Goal: Task Accomplishment & Management: Use online tool/utility

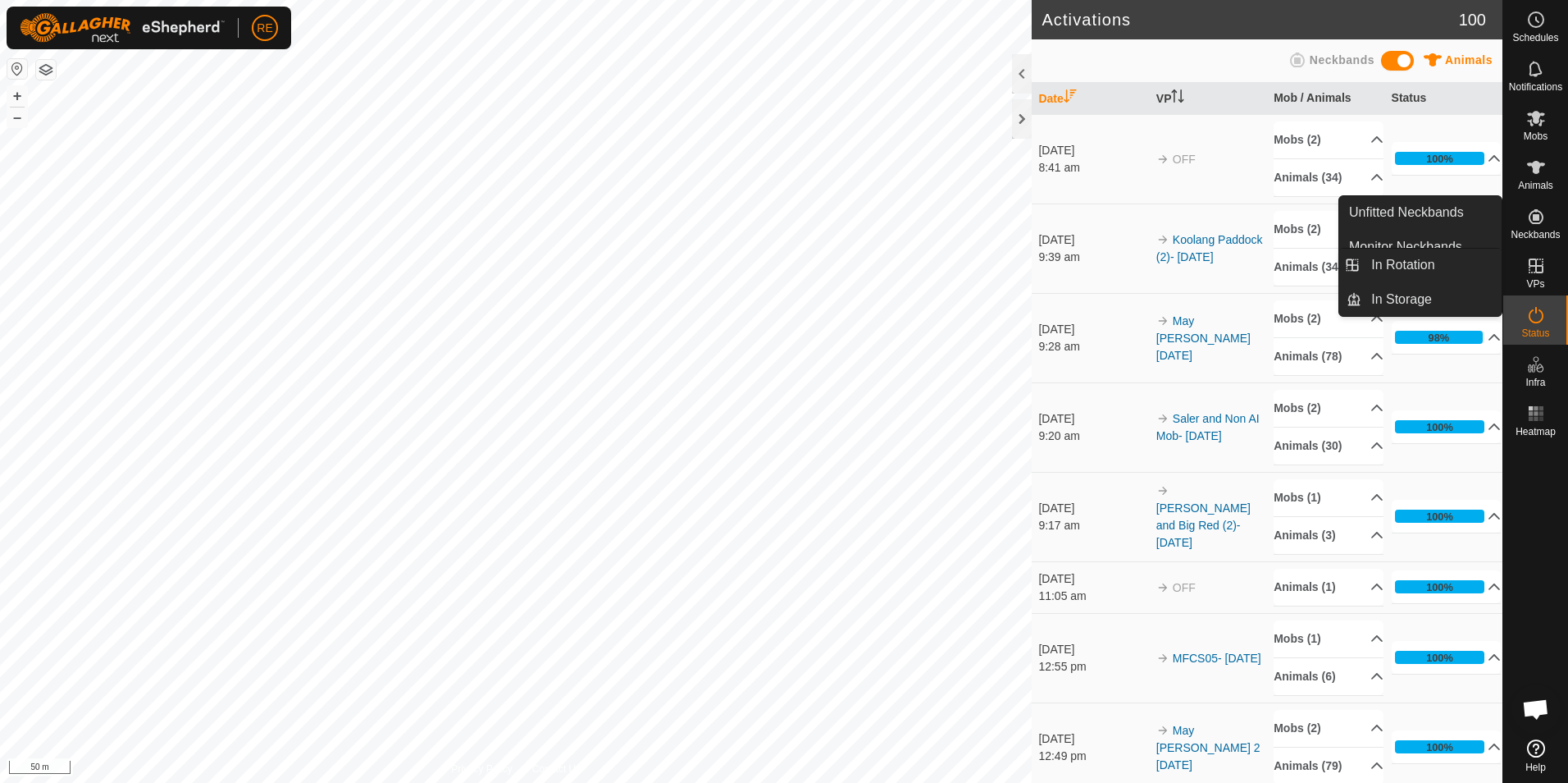
drag, startPoint x: 1542, startPoint y: 251, endPoint x: 1538, endPoint y: 268, distance: 17.5
click at [1538, 268] on icon at bounding box center [1536, 265] width 19 height 19
click at [1437, 256] on link "In Rotation" at bounding box center [1431, 265] width 140 height 33
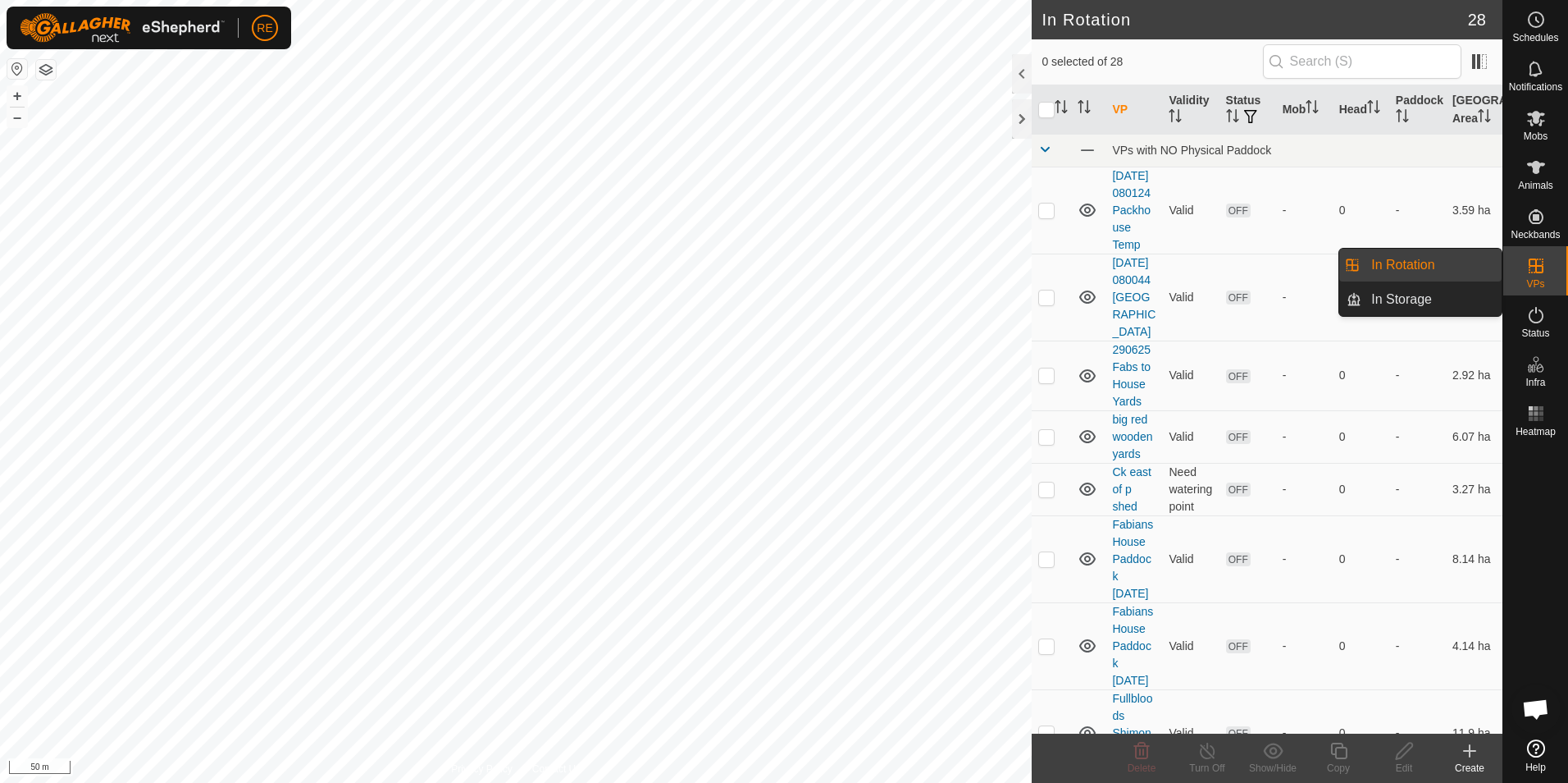
click at [1468, 757] on icon at bounding box center [1469, 750] width 19 height 19
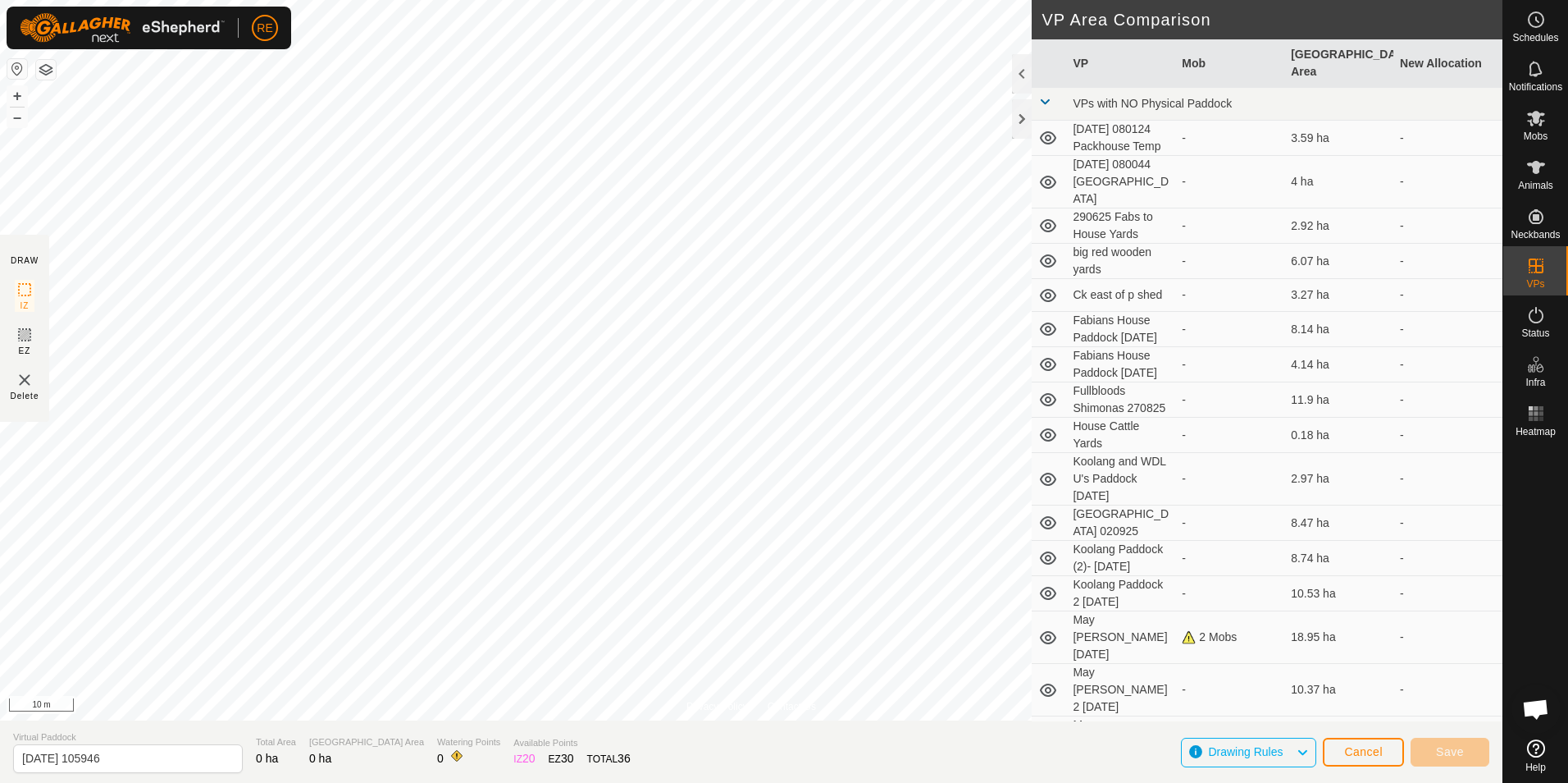
click at [1198, 351] on div "Privacy Policy Contact Us WDLP23U135 3666355377 WDL U's Pure Bred - + – ⇧ i 10 …" at bounding box center [751, 392] width 1502 height 783
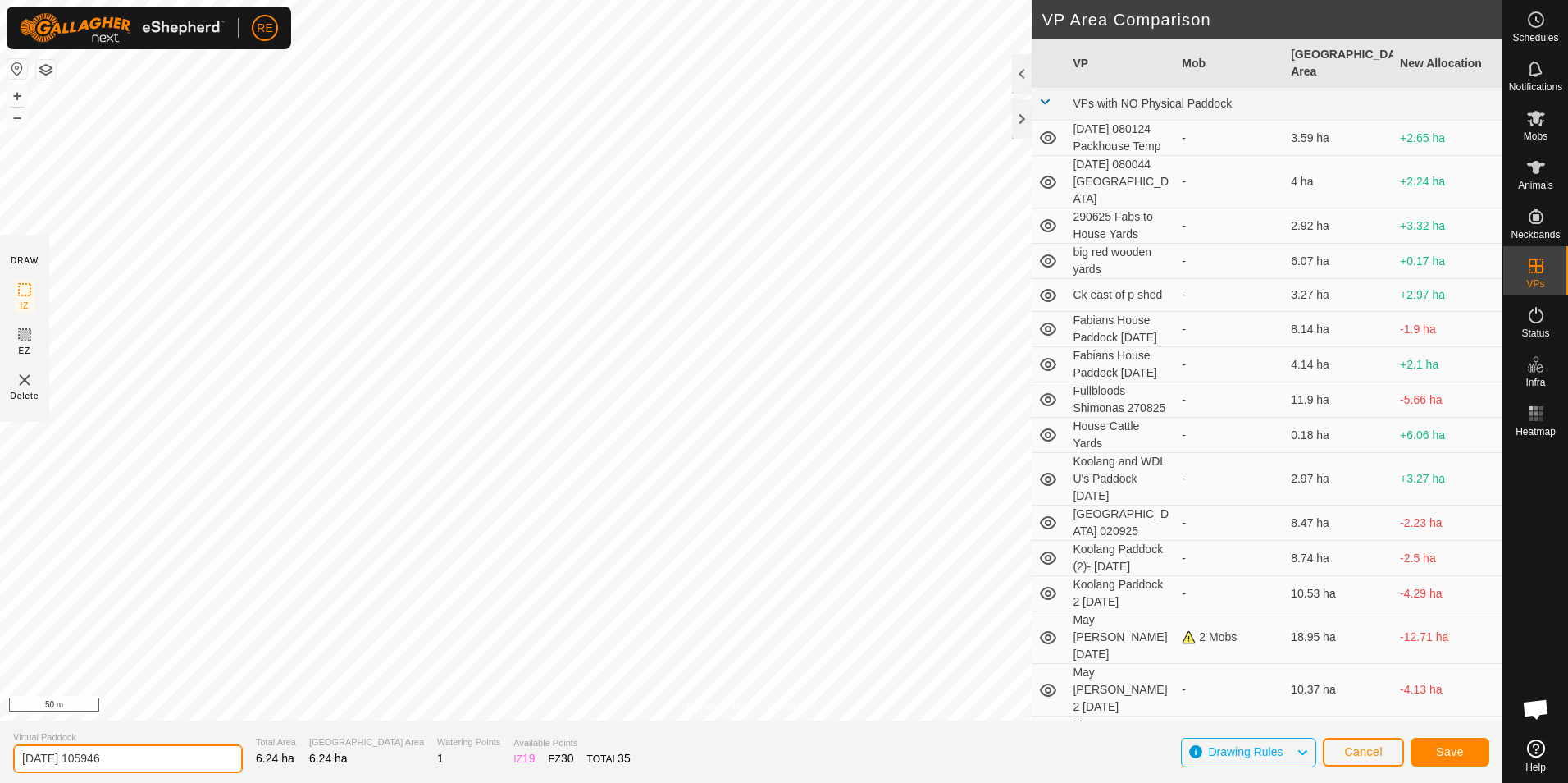
drag, startPoint x: 143, startPoint y: 764, endPoint x: -21, endPoint y: 755, distance: 164.2
click at [0, 755] on html "RE Schedules Notifications Mobs Animals Neckbands VPs Status Infra Heatmap Help…" at bounding box center [784, 392] width 1568 height 783
type input "Koolang and U's MFCS05 16.09.2025"
click at [1450, 749] on span "Save" at bounding box center [1450, 752] width 28 height 14
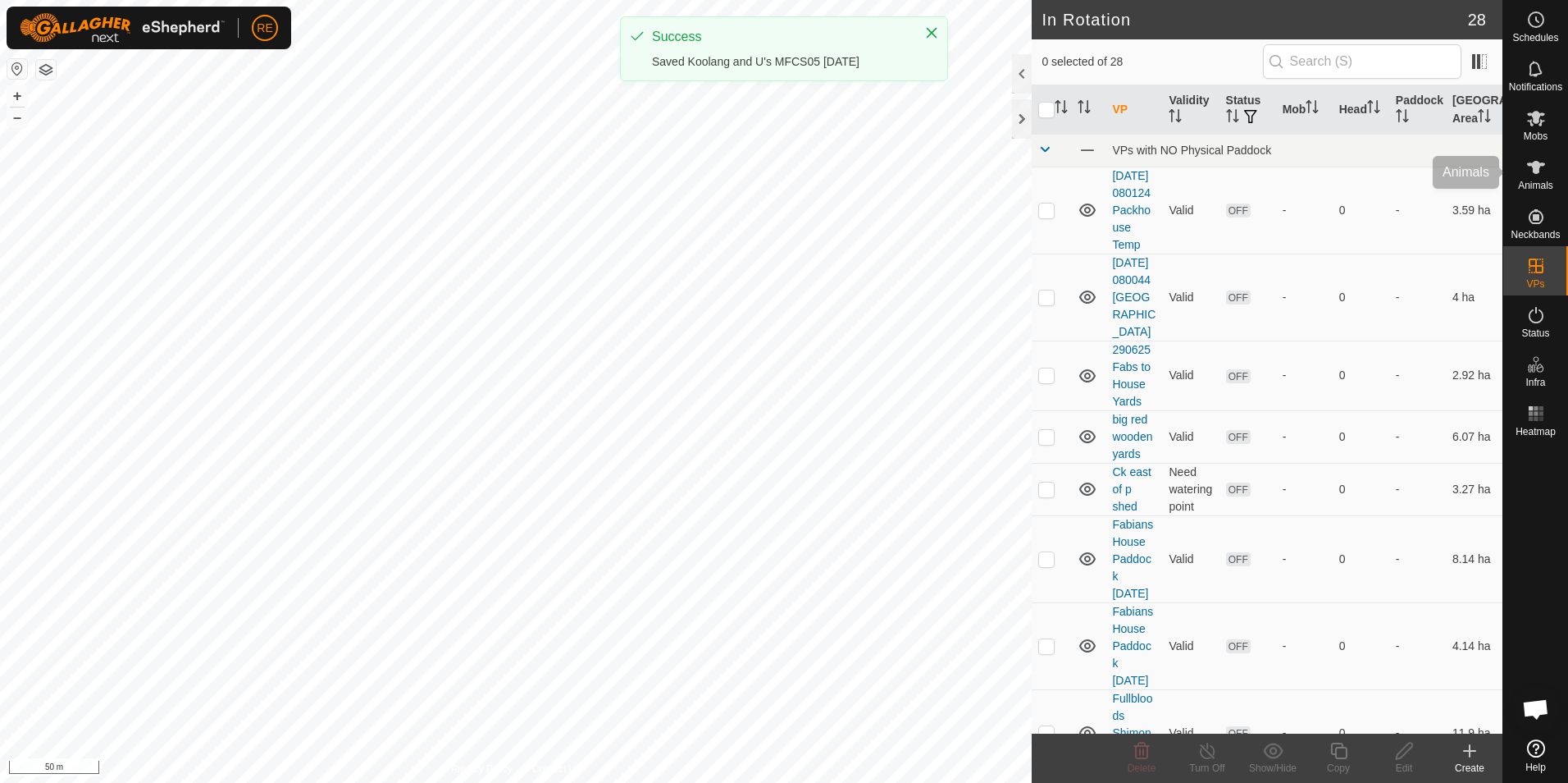
click at [1544, 175] on icon at bounding box center [1536, 167] width 19 height 19
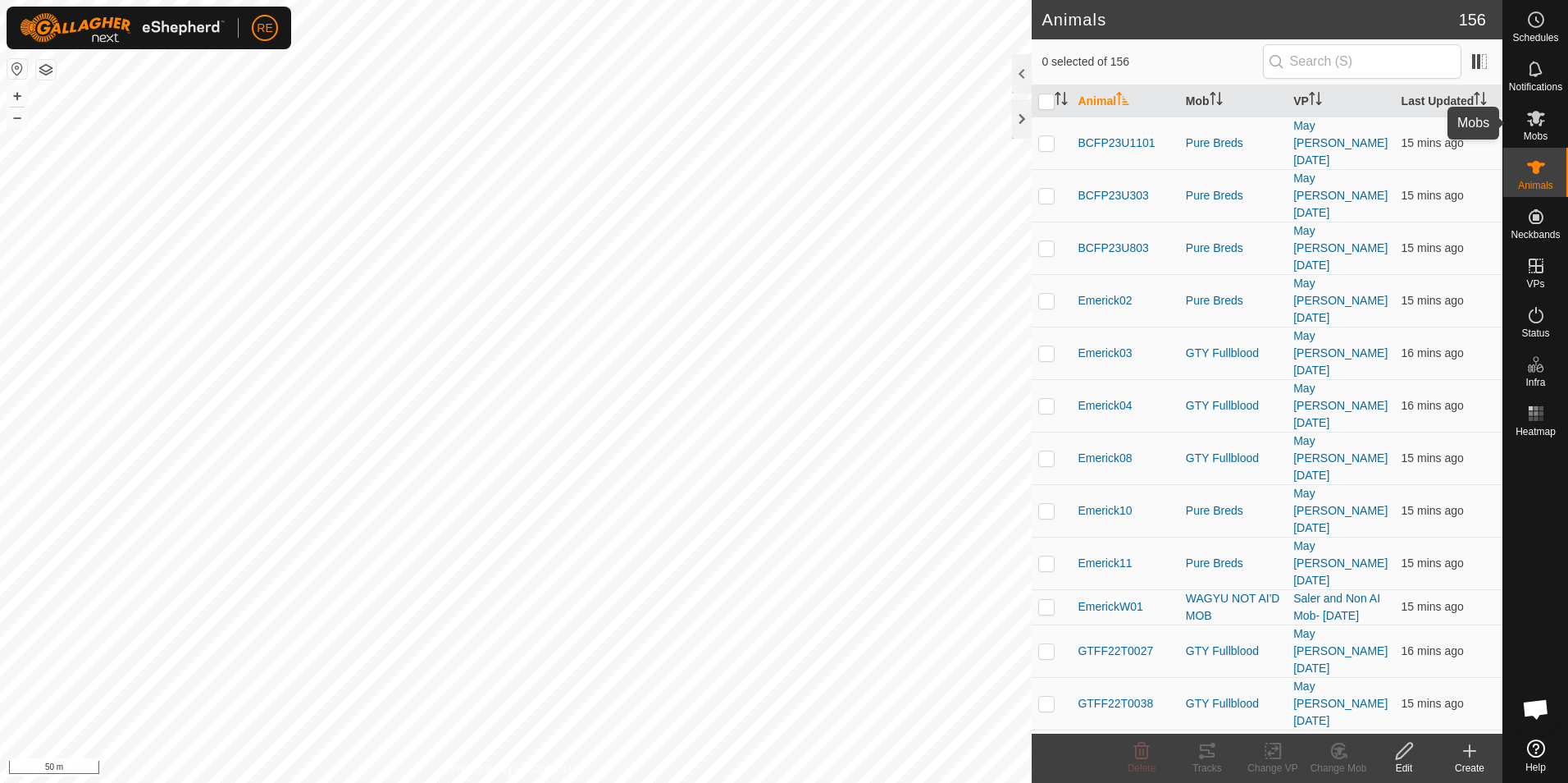
click at [1523, 114] on es-mob-svg-icon at bounding box center [1536, 117] width 30 height 26
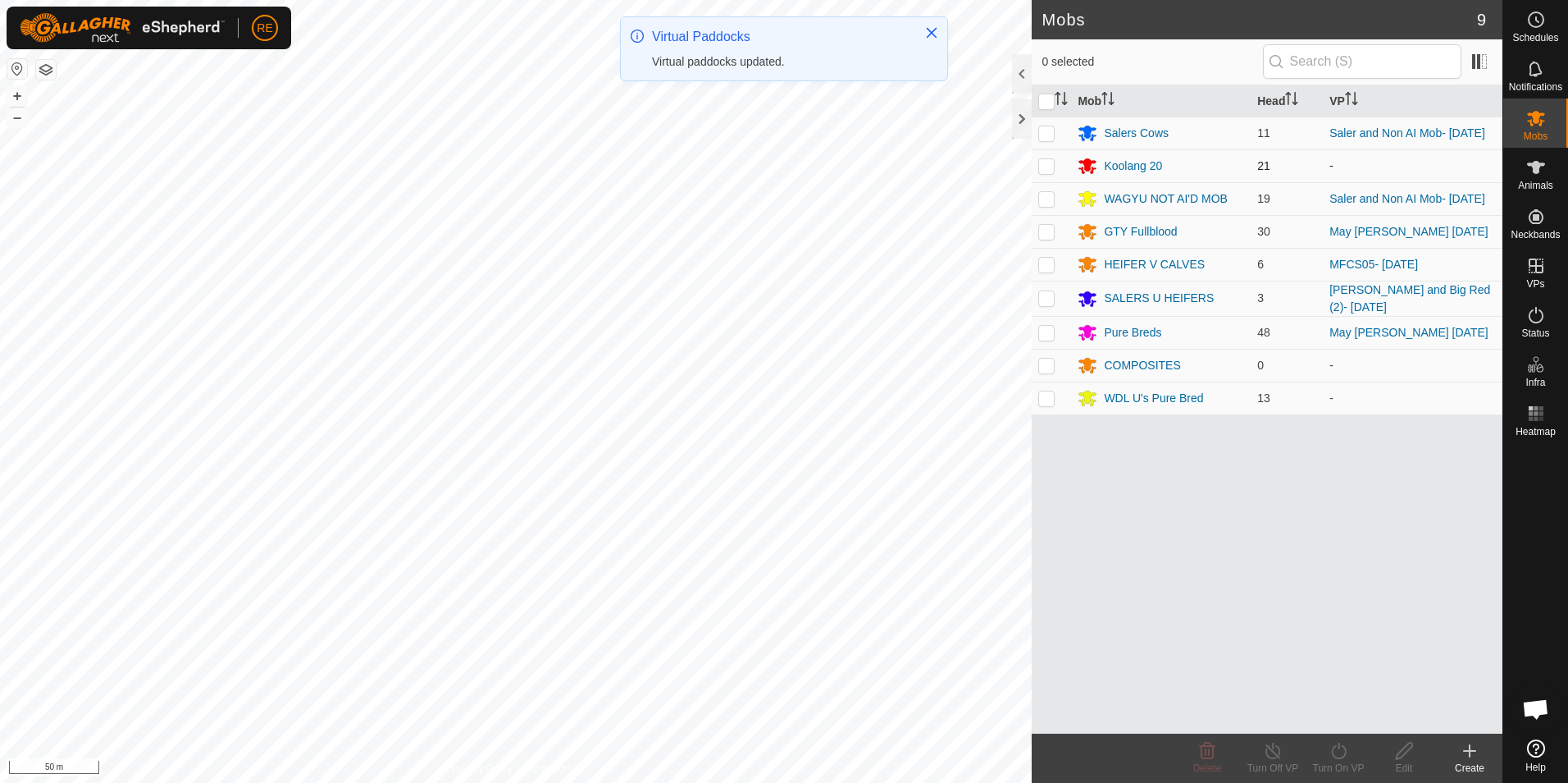
click at [1050, 172] on p-checkbox at bounding box center [1046, 166] width 16 height 14
checkbox input "true"
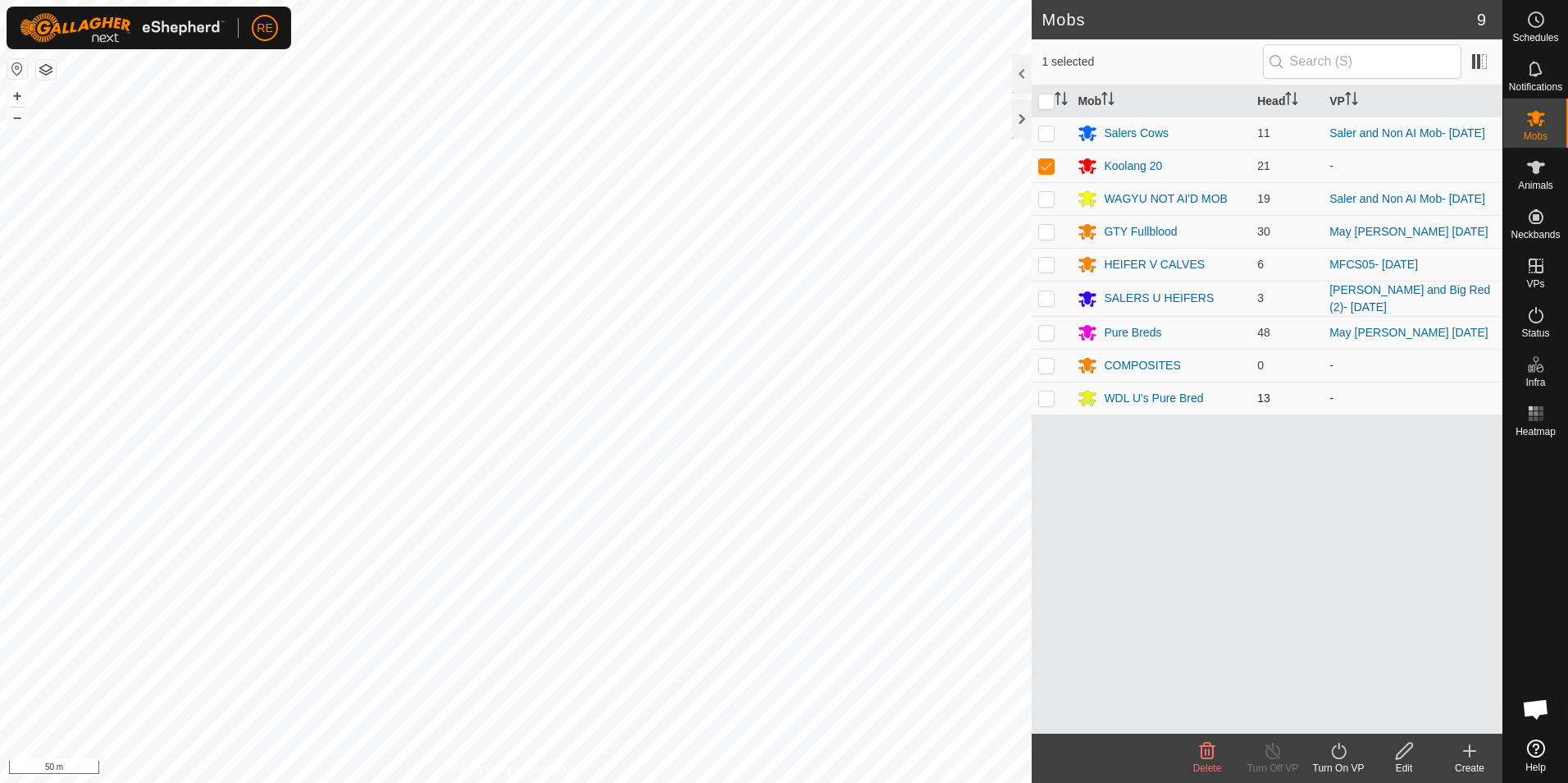
click at [1045, 403] on p-checkbox at bounding box center [1046, 398] width 16 height 14
checkbox input "true"
click at [1350, 759] on turn-on-svg-icon at bounding box center [1339, 750] width 66 height 19
click at [1382, 713] on link "Now" at bounding box center [1387, 714] width 163 height 33
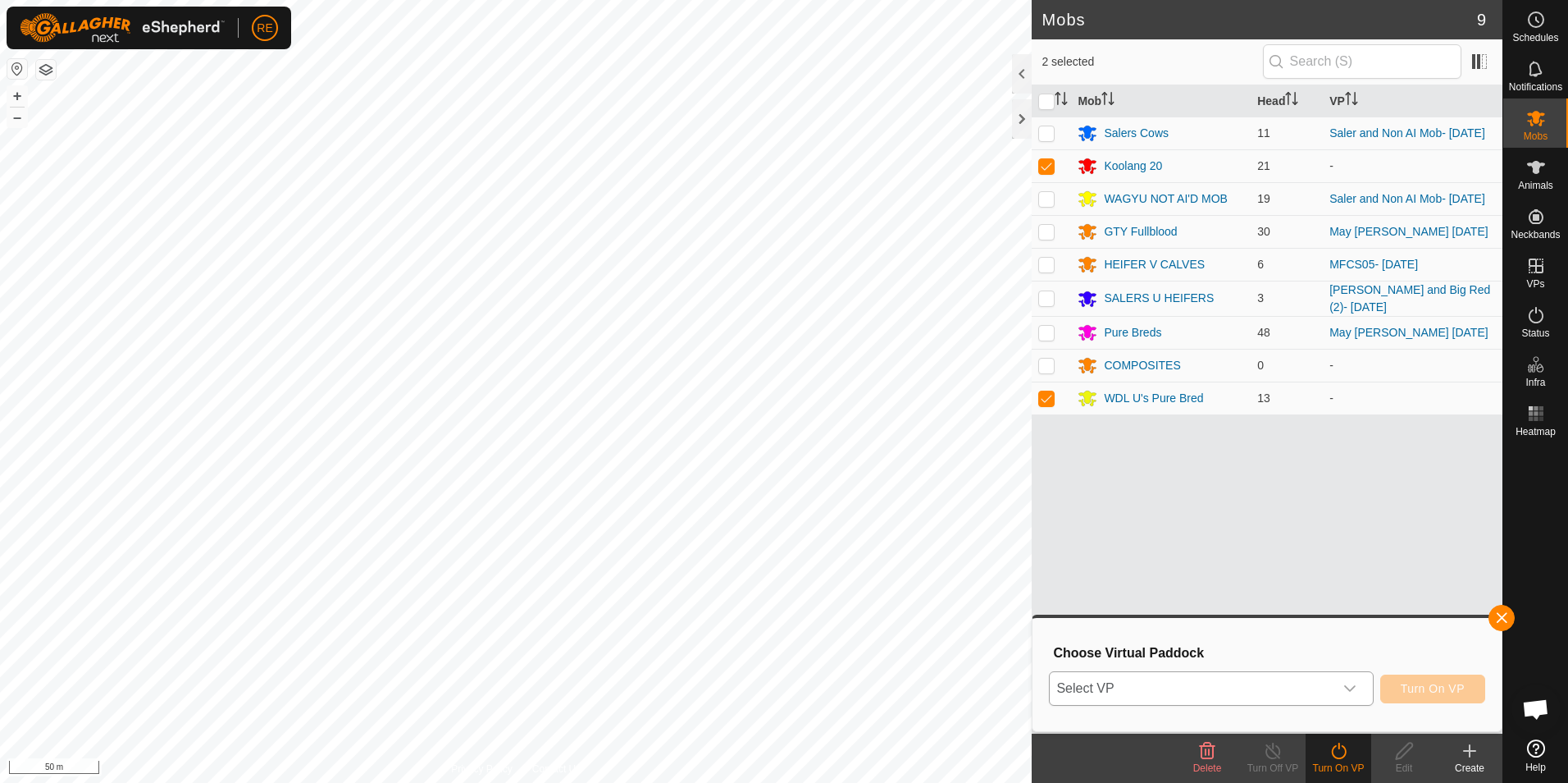
click at [1351, 691] on icon "dropdown trigger" at bounding box center [1350, 688] width 12 height 7
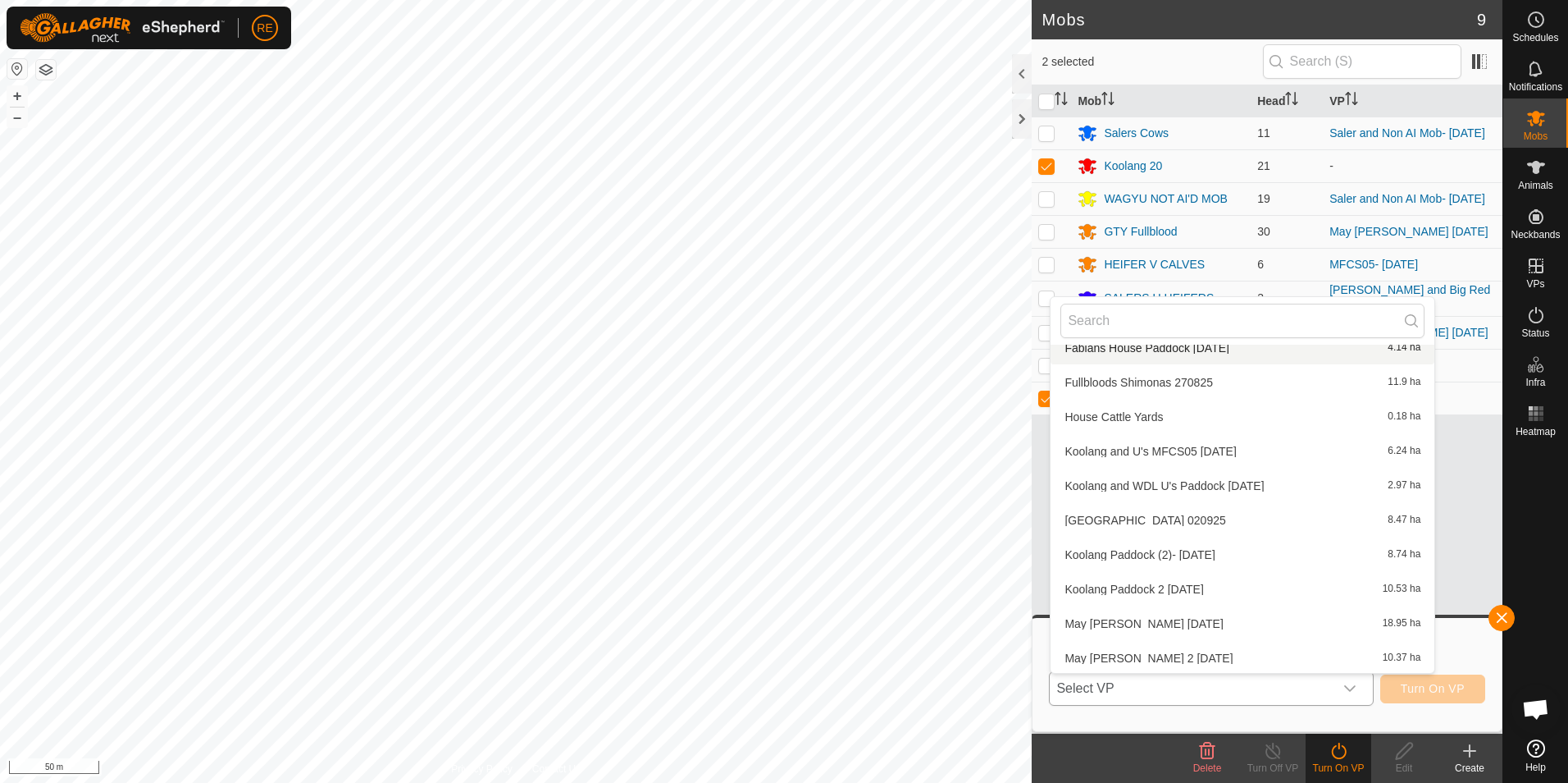
scroll to position [264, 0]
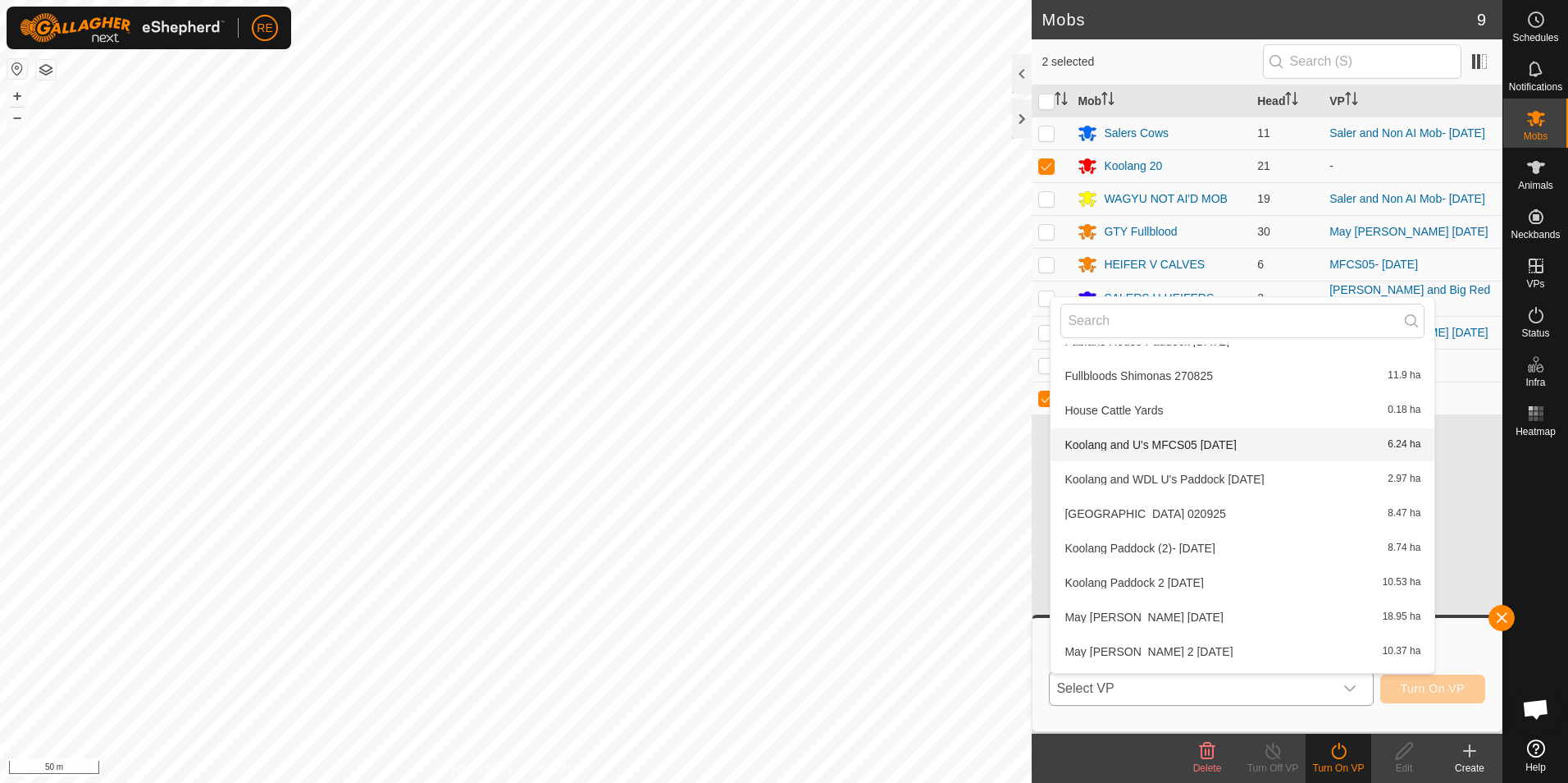
click at [1256, 437] on li "Koolang and U's MFCS05 16.09.2025 6.24 ha" at bounding box center [1242, 445] width 384 height 33
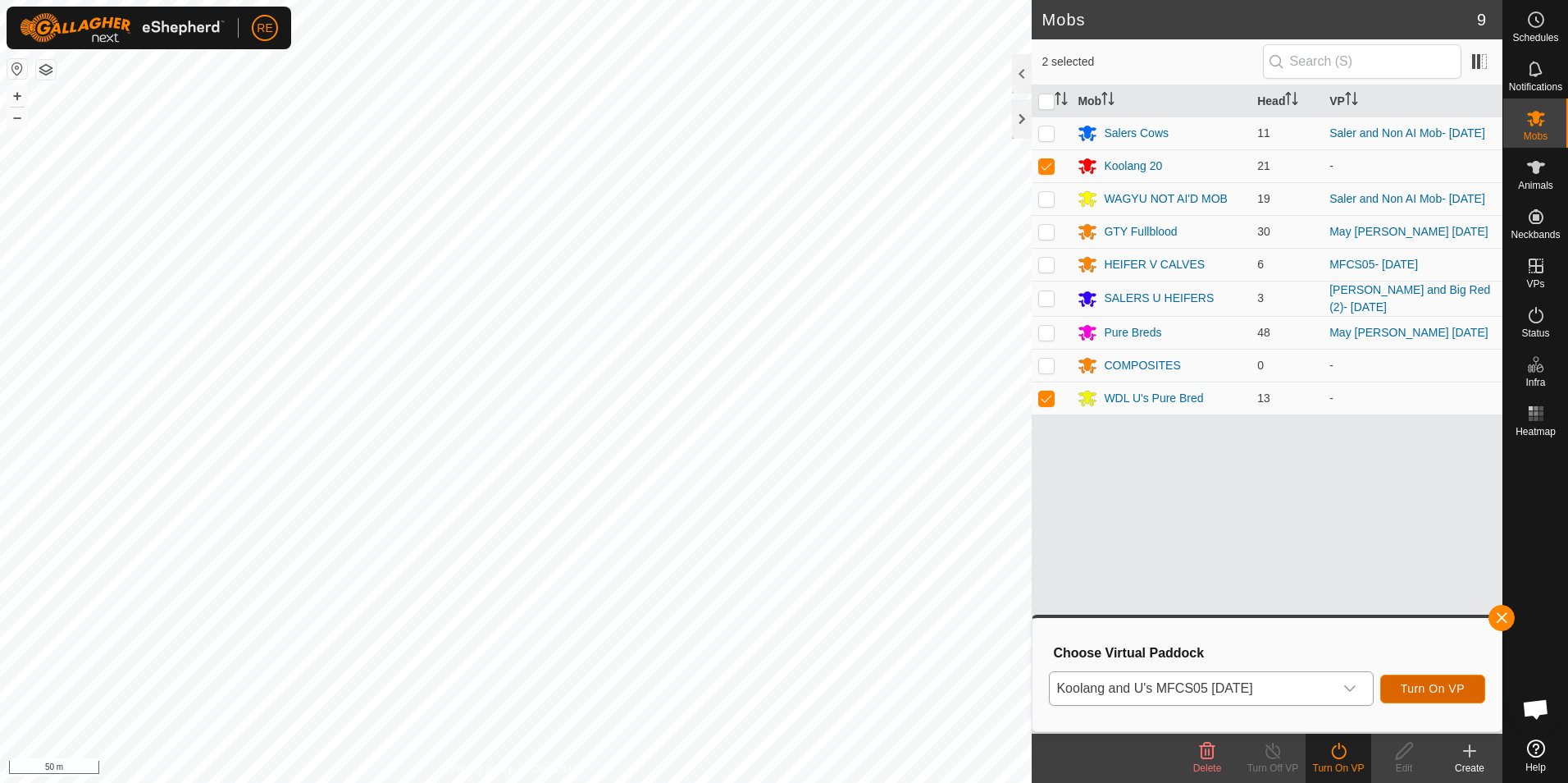
click at [1433, 692] on span "Turn On VP" at bounding box center [1433, 688] width 64 height 14
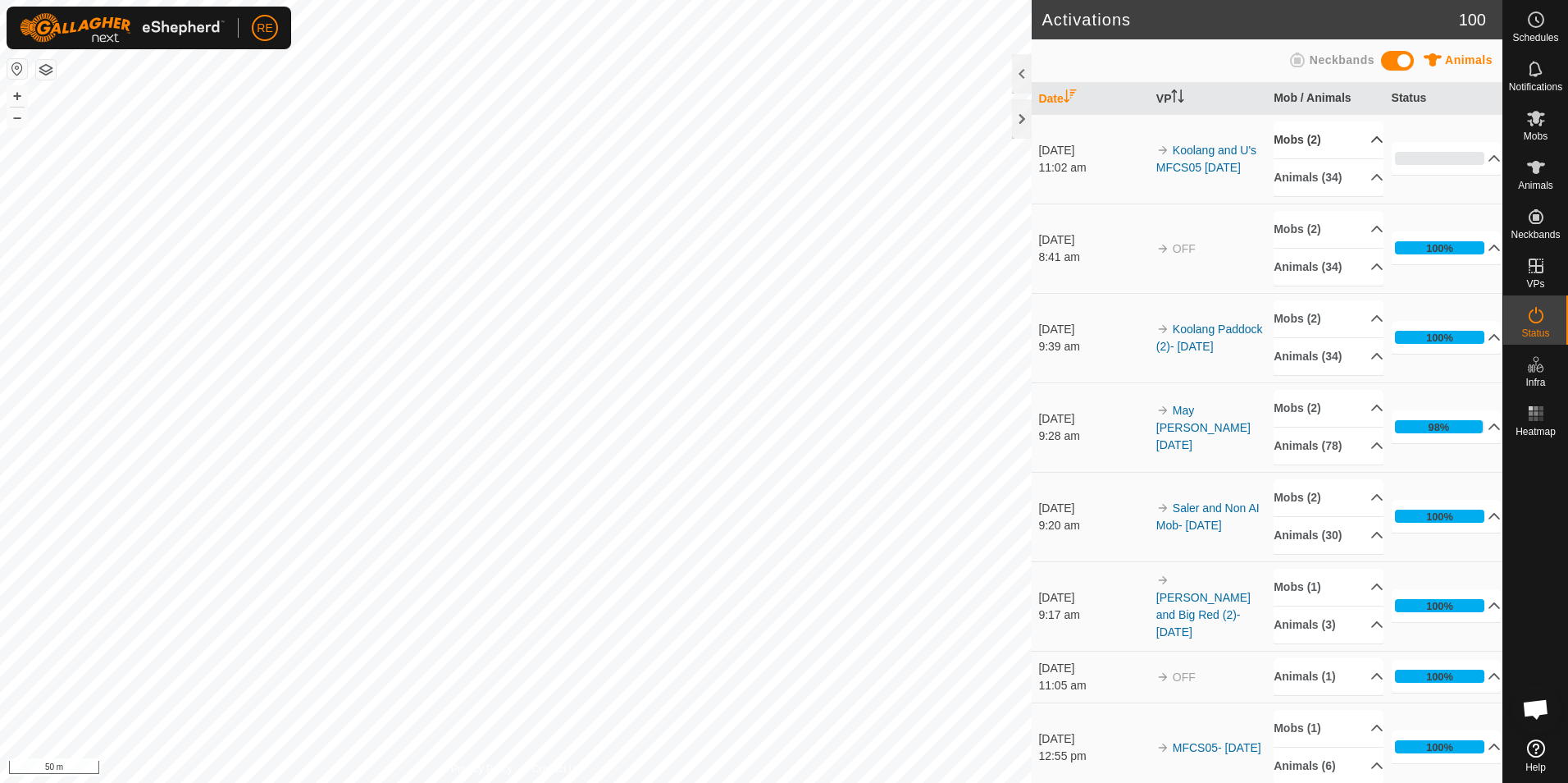
click at [1361, 131] on p-accordion-header "Mobs (2)" at bounding box center [1328, 140] width 110 height 37
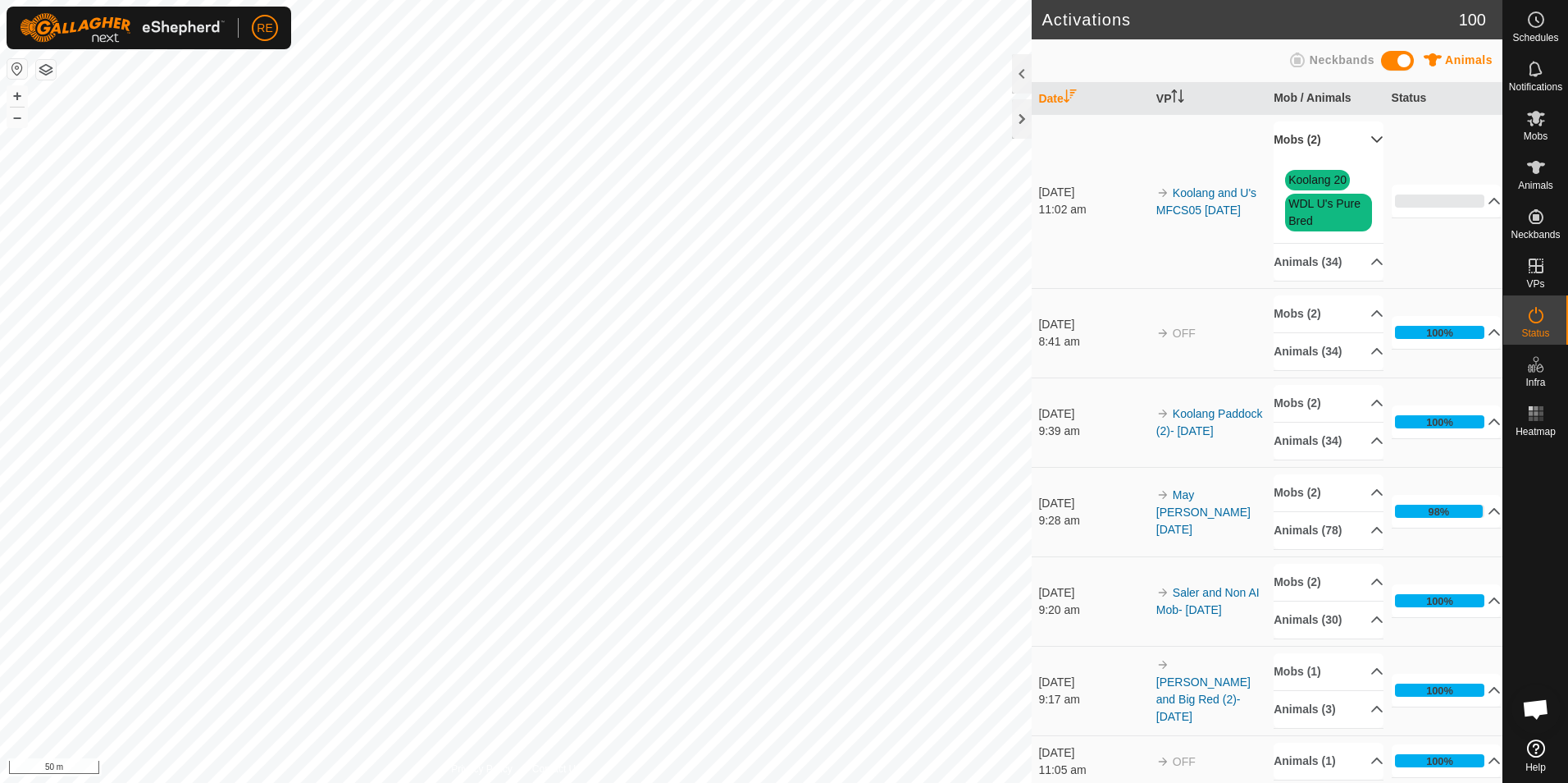
click at [1359, 136] on p-accordion-header "Mobs (2)" at bounding box center [1328, 140] width 110 height 37
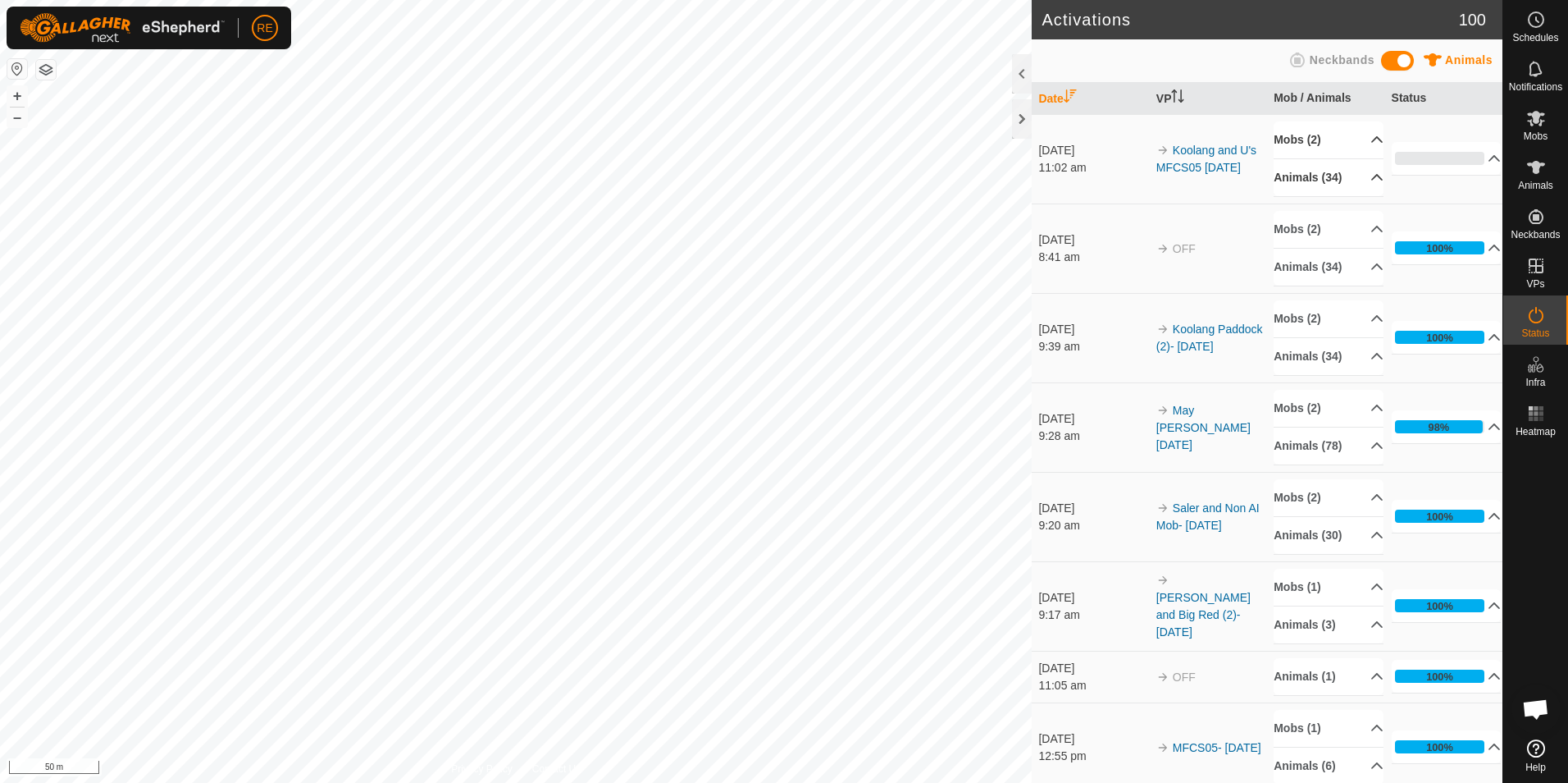
click at [1355, 172] on p-accordion-header "Animals (34)" at bounding box center [1328, 178] width 110 height 37
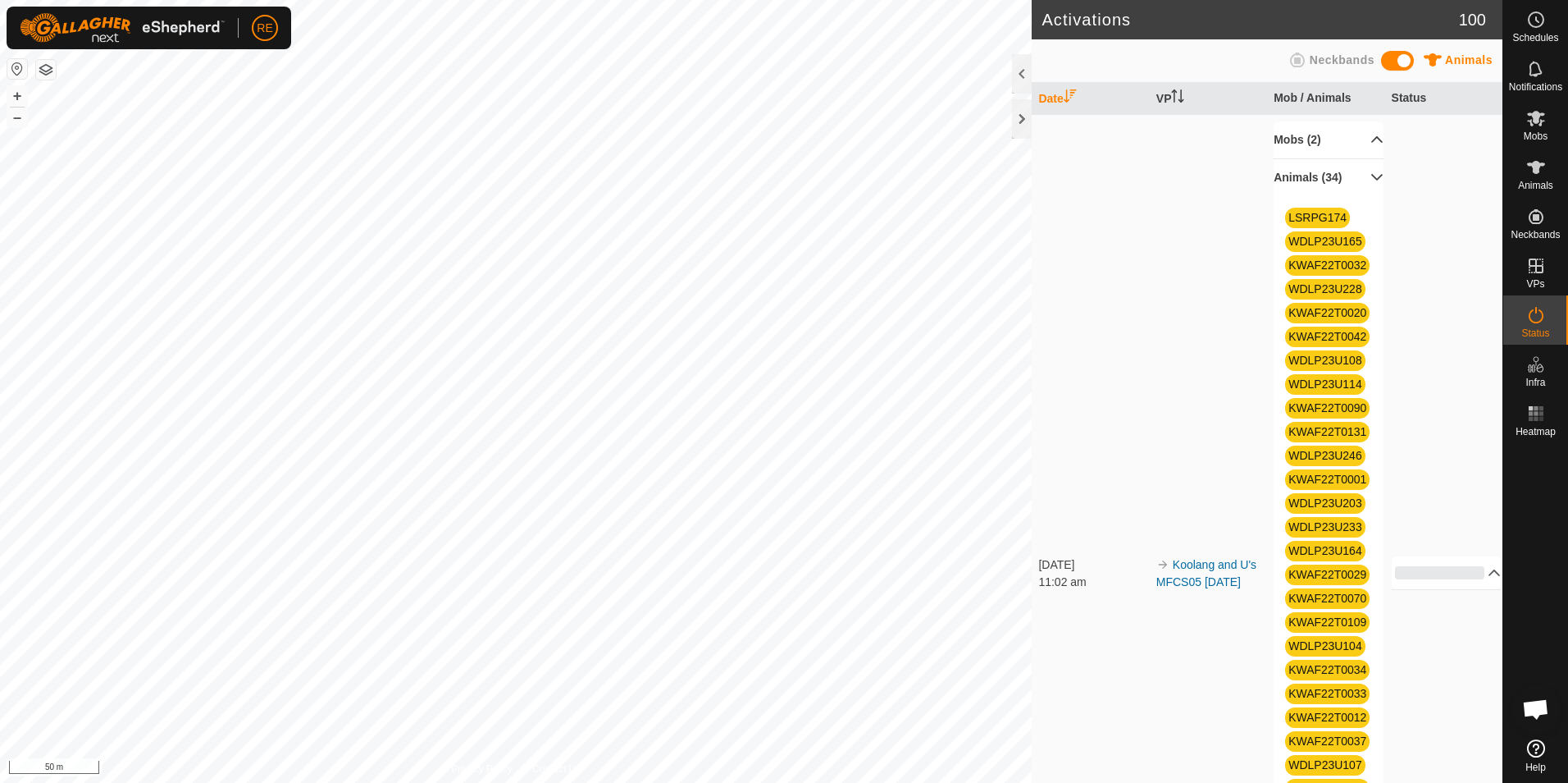
click at [1361, 177] on p-accordion-header "Animals (34)" at bounding box center [1328, 178] width 110 height 37
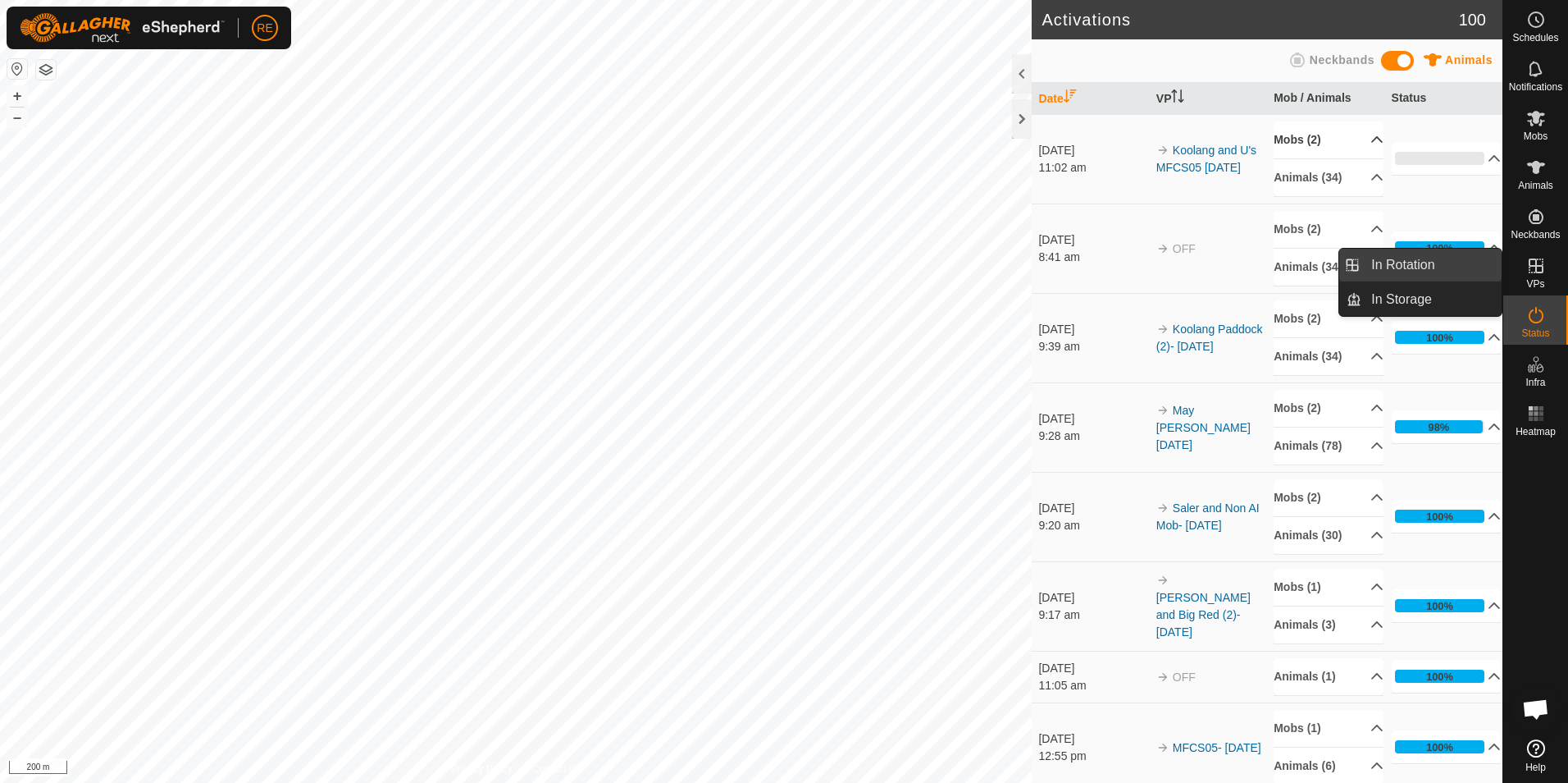
click at [1452, 274] on link "In Rotation" at bounding box center [1431, 265] width 140 height 33
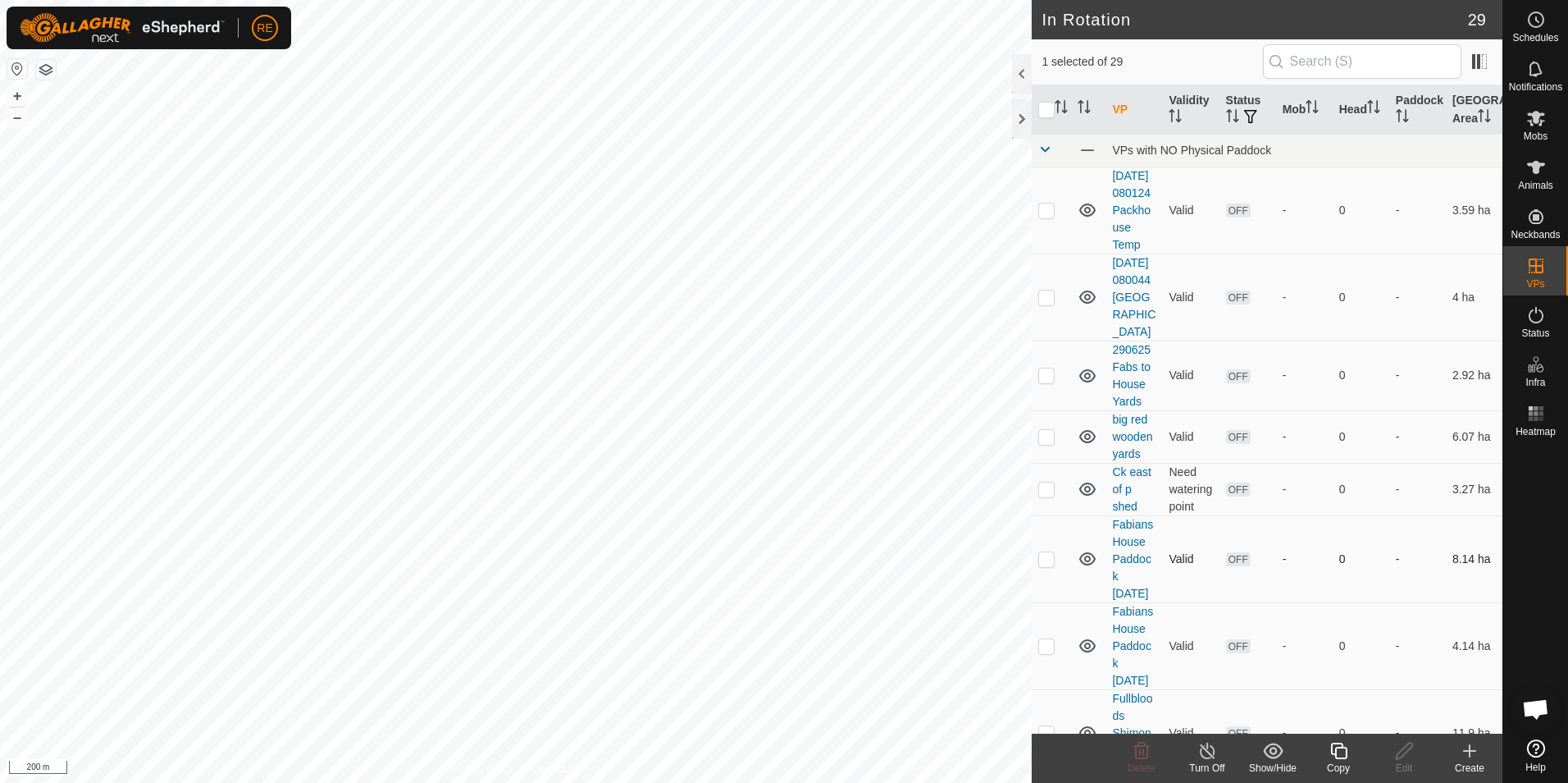
drag, startPoint x: 1463, startPoint y: 603, endPoint x: 1464, endPoint y: 624, distance: 21.0
click at [1464, 602] on td "8.14 ha" at bounding box center [1474, 559] width 57 height 87
click at [1048, 216] on p-checkbox at bounding box center [1046, 210] width 16 height 14
checkbox input "false"
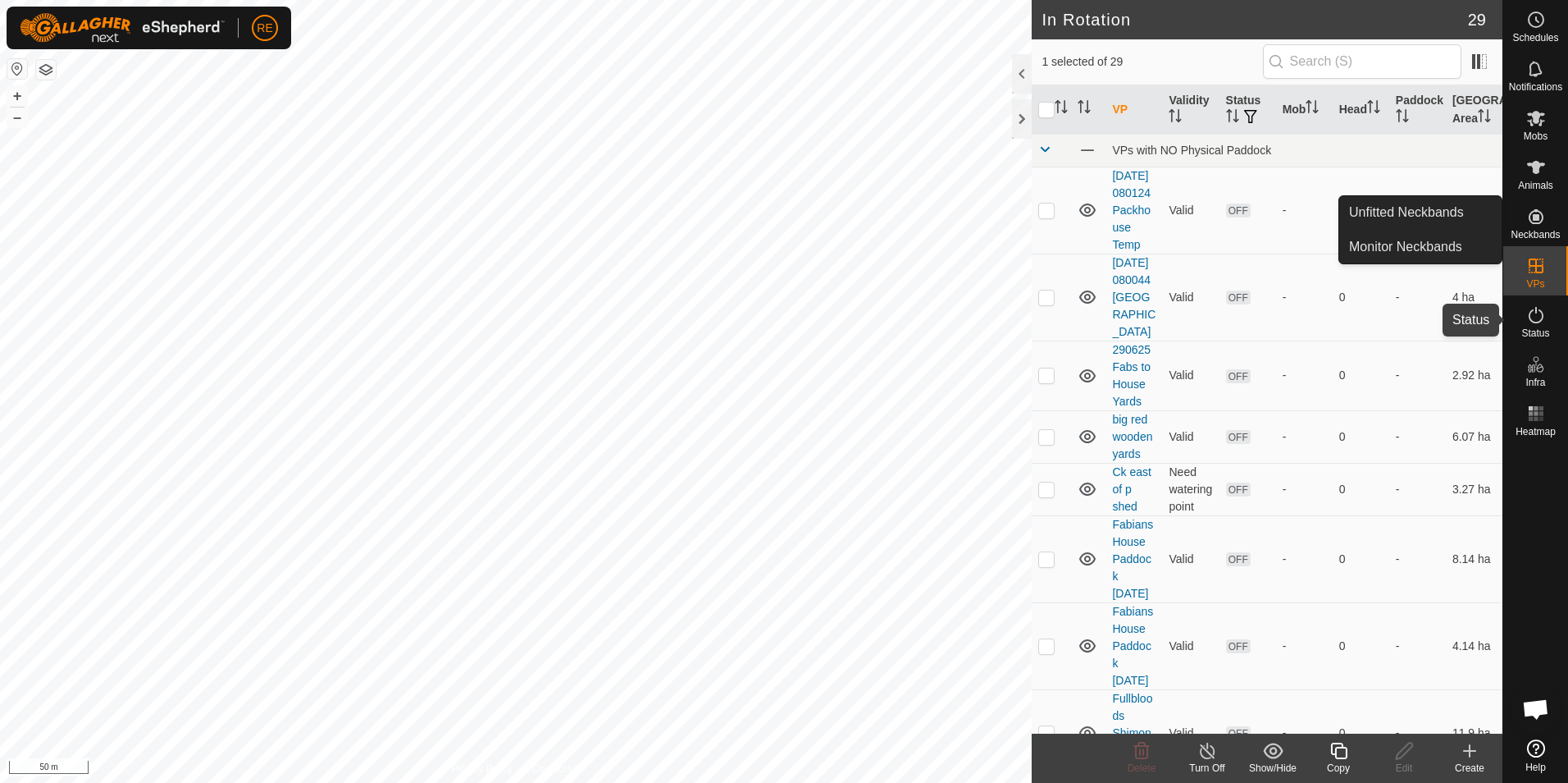
click at [1540, 325] on es-activation-svg-icon at bounding box center [1536, 315] width 30 height 26
